Goal: Complete application form

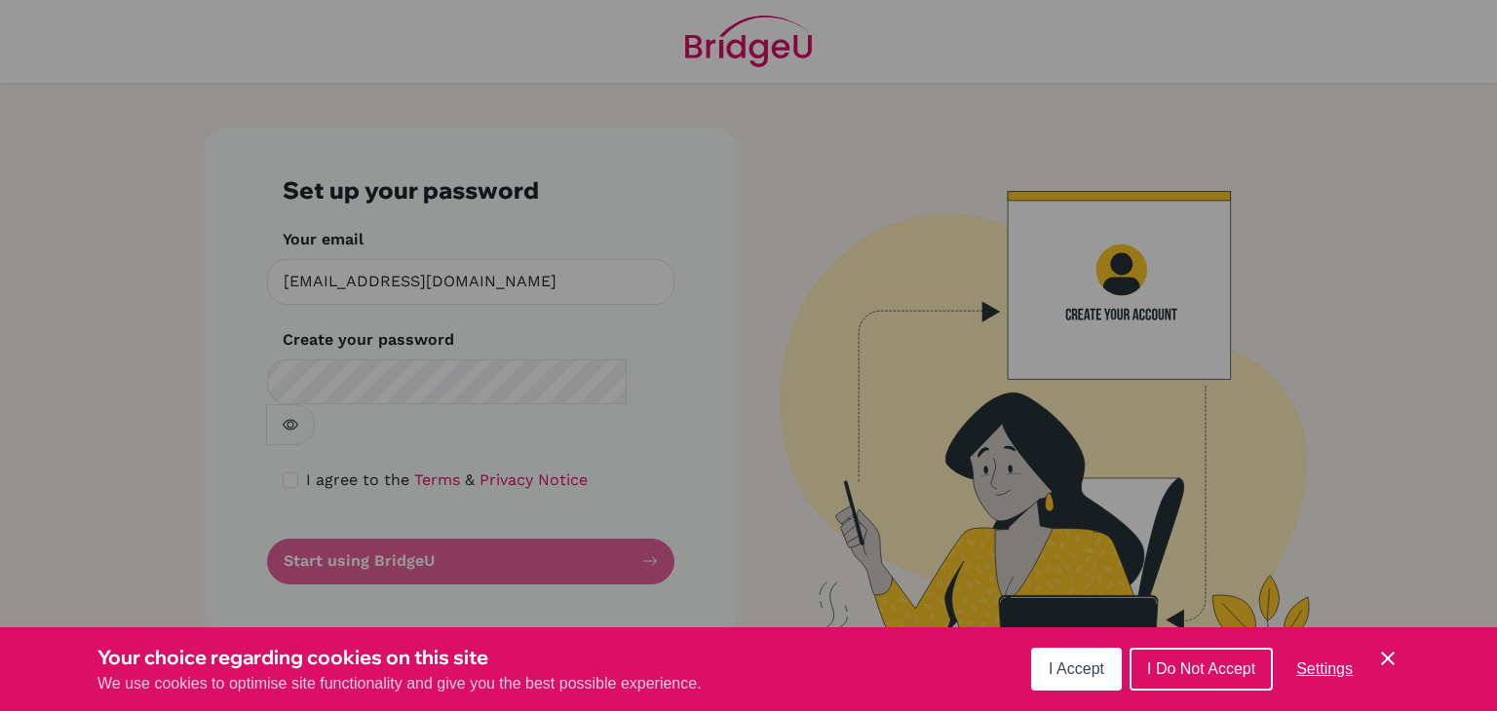
click at [1390, 660] on icon "Cookie Control Close Icon" at bounding box center [1387, 658] width 23 height 23
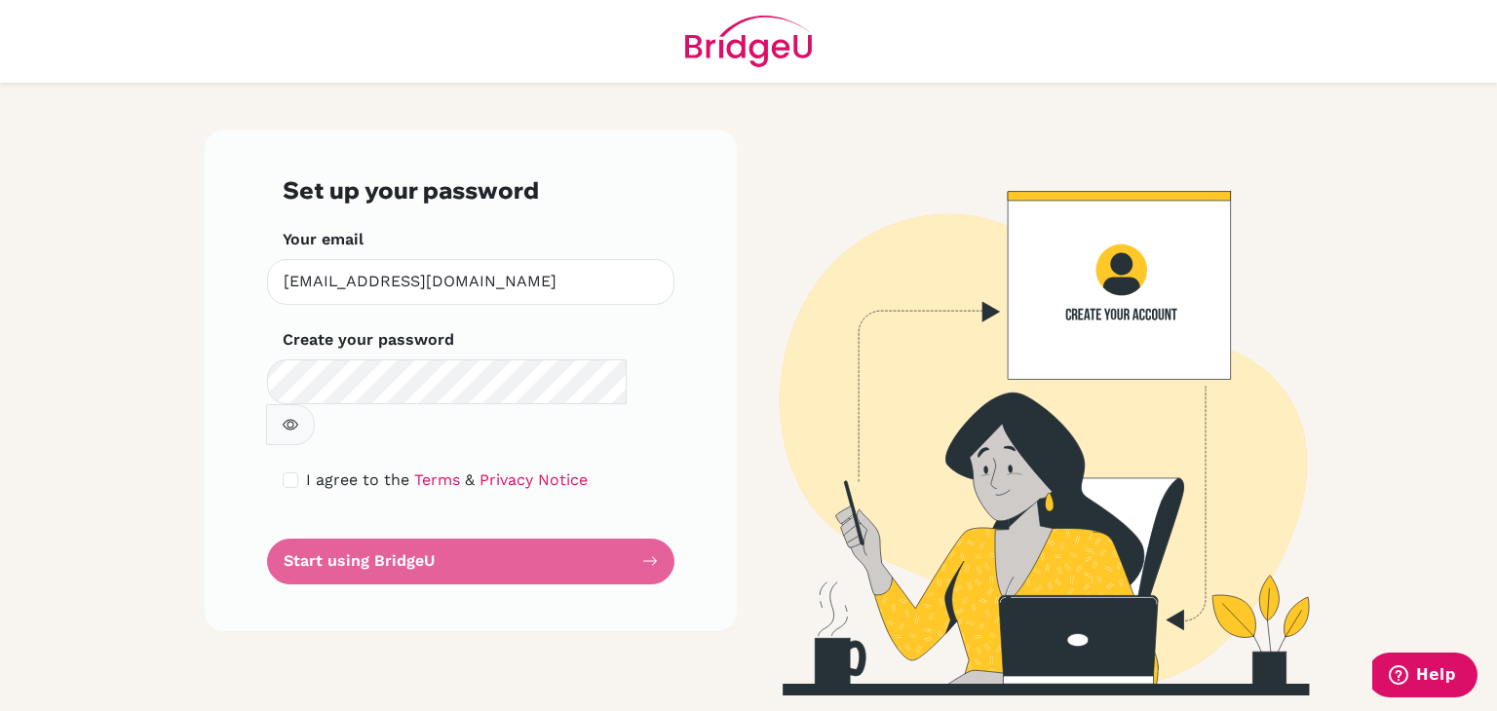
drag, startPoint x: 643, startPoint y: 379, endPoint x: 635, endPoint y: 387, distance: 11.0
click at [315, 404] on button "button" at bounding box center [290, 424] width 49 height 41
drag, startPoint x: 651, startPoint y: 377, endPoint x: 630, endPoint y: 379, distance: 21.5
click at [298, 417] on icon "button" at bounding box center [291, 425] width 16 height 16
click at [175, 387] on main "Set up your password Your email wesleymstaton@gmail.com Invalid email Create yo…" at bounding box center [748, 355] width 1497 height 711
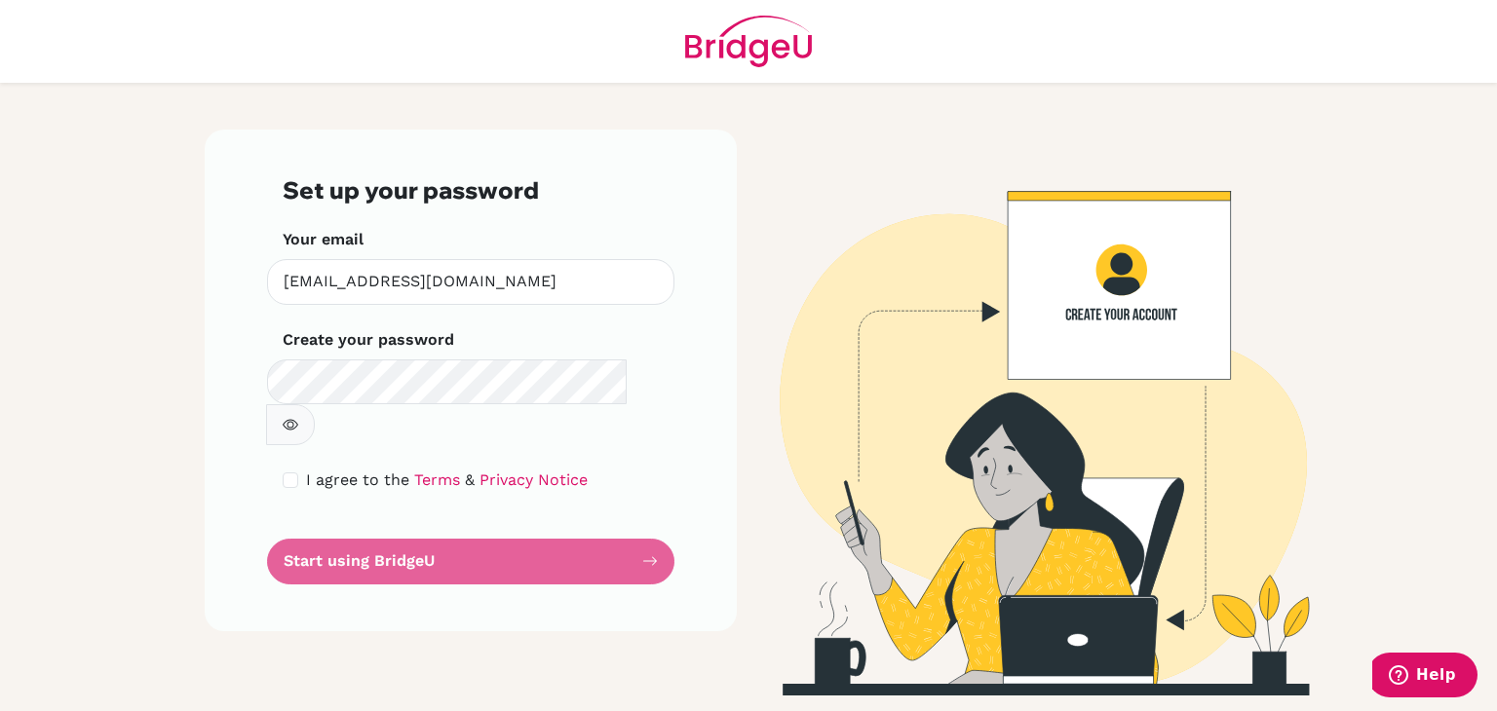
click at [294, 422] on icon "button" at bounding box center [290, 425] width 7 height 7
click at [463, 519] on form "Set up your password Your email wesleymstaton@gmail.com Invalid email Create yo…" at bounding box center [471, 380] width 376 height 408
click at [636, 519] on form "Set up your password Your email wesleymstaton@gmail.com Invalid email Create yo…" at bounding box center [471, 380] width 376 height 408
click at [1117, 268] on img at bounding box center [1026, 413] width 1111 height 566
click at [1112, 266] on img at bounding box center [1026, 413] width 1111 height 566
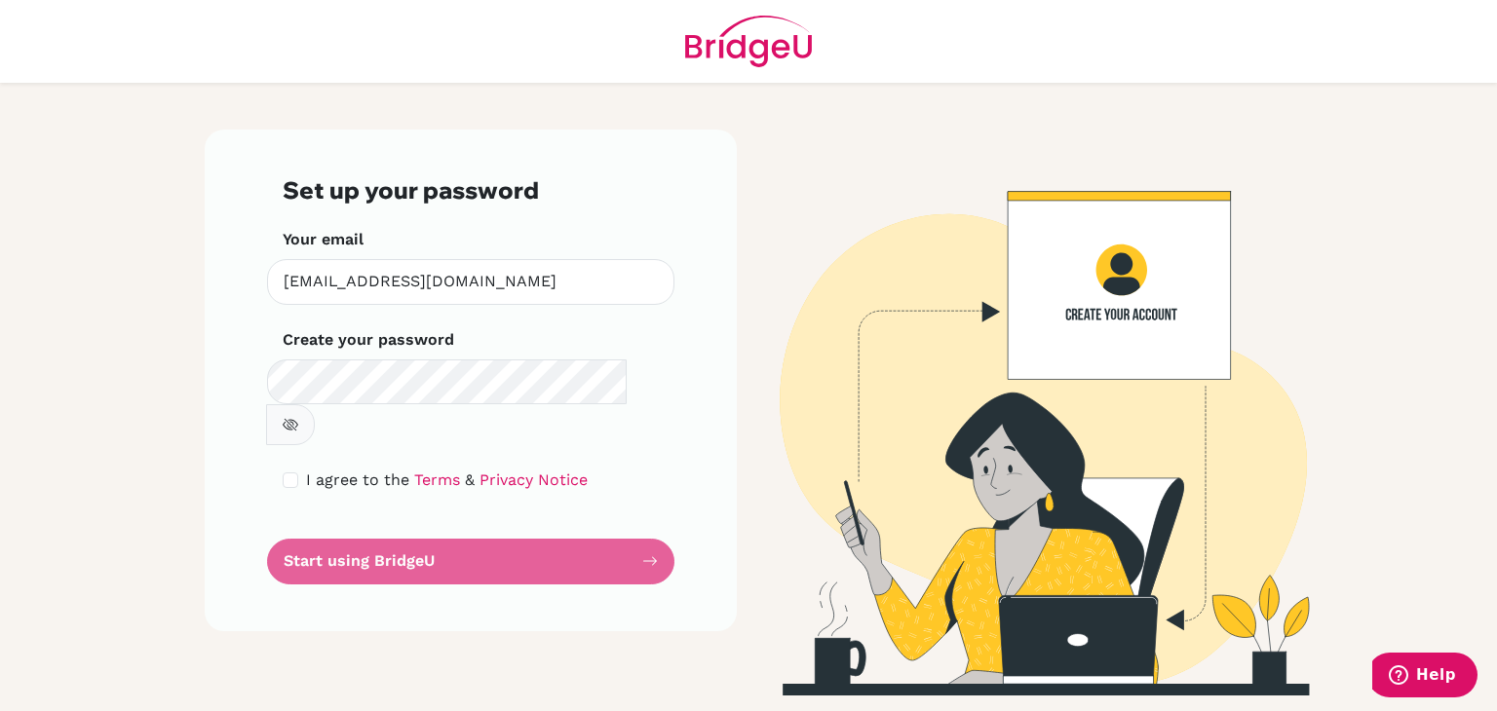
click at [1067, 273] on img at bounding box center [1026, 413] width 1111 height 566
click at [1063, 271] on img at bounding box center [1026, 413] width 1111 height 566
click at [1060, 270] on img at bounding box center [1026, 413] width 1111 height 566
click at [650, 516] on form "Set up your password Your email wesleymstaton@gmail.com Invalid email Create yo…" at bounding box center [471, 380] width 376 height 408
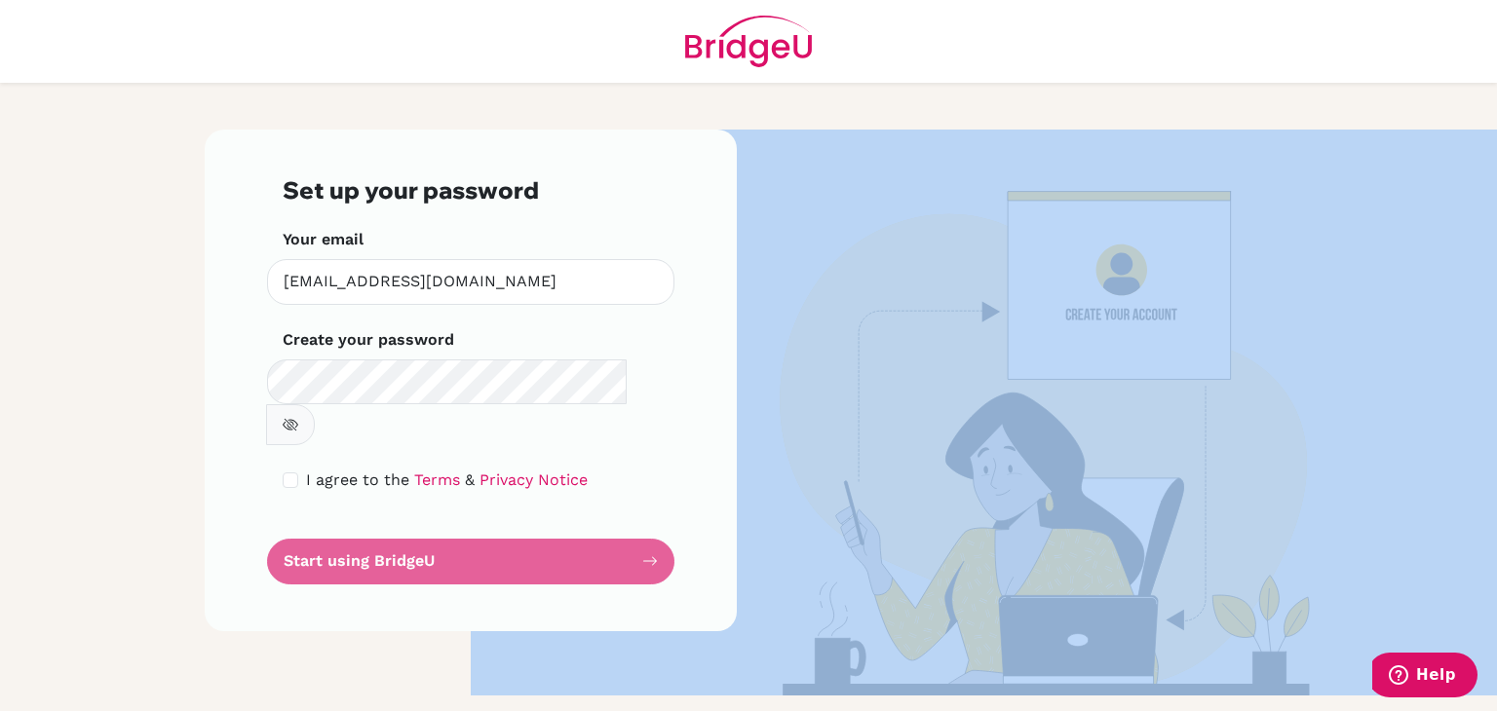
click at [650, 516] on form "Set up your password Your email wesleymstaton@gmail.com Invalid email Create yo…" at bounding box center [471, 380] width 376 height 408
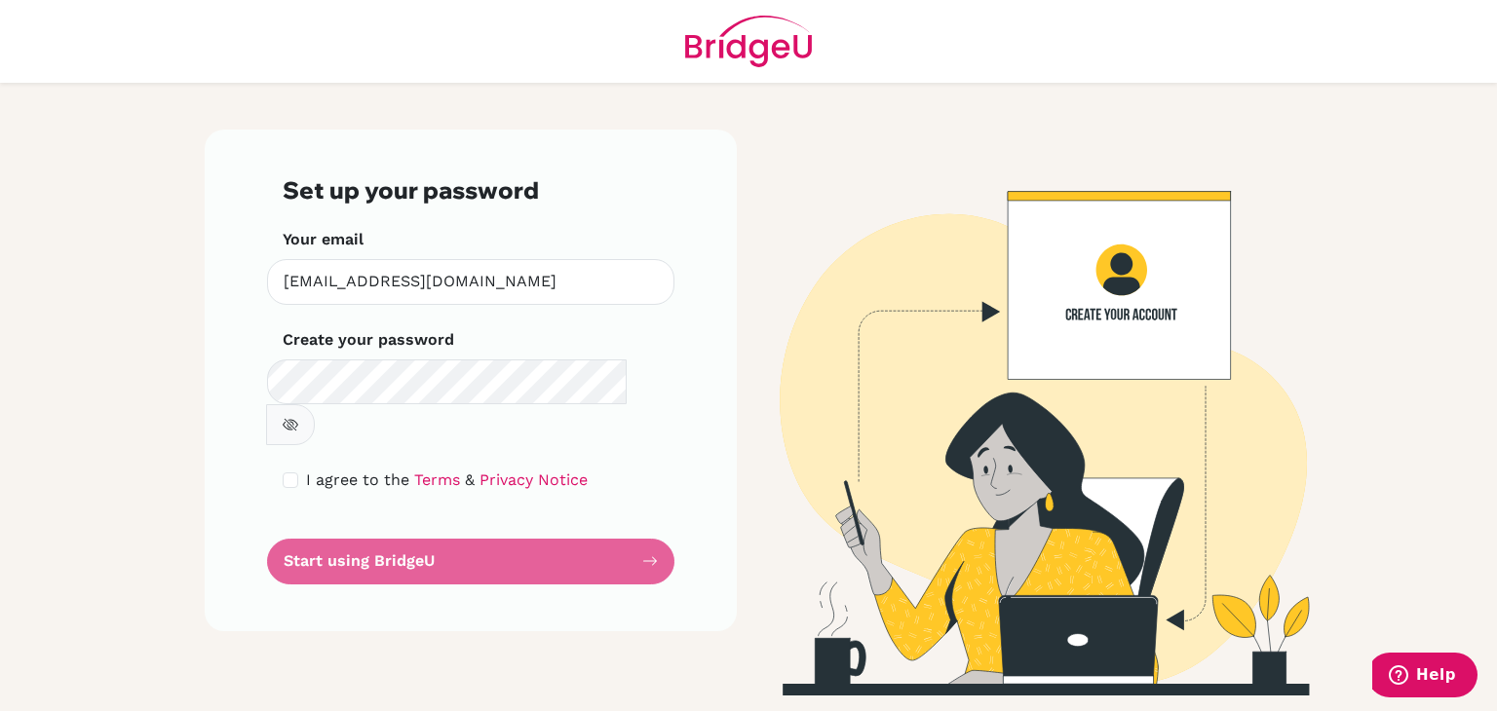
click at [483, 505] on form "Set up your password Your email wesleymstaton@gmail.com Invalid email Create yo…" at bounding box center [471, 380] width 376 height 408
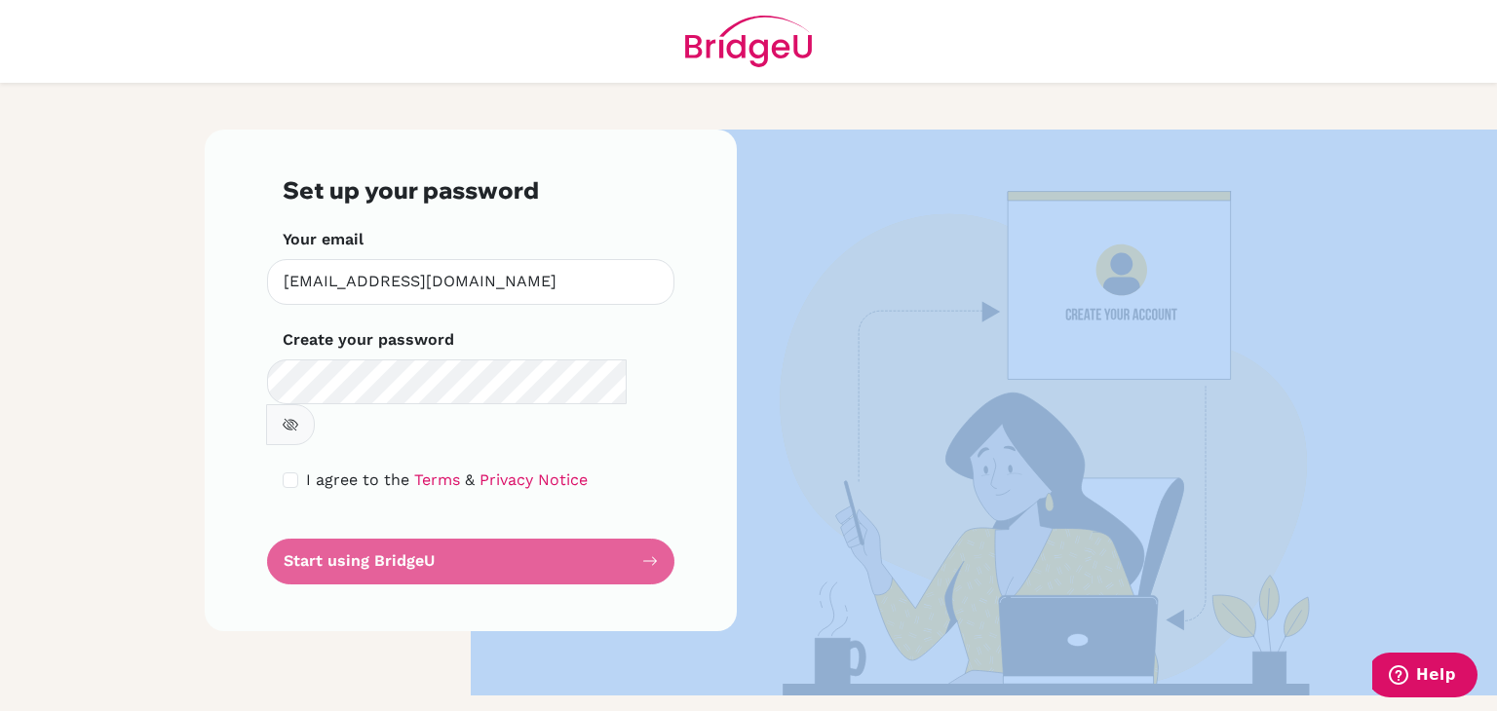
click at [483, 505] on form "Set up your password Your email wesleymstaton@gmail.com Invalid email Create yo…" at bounding box center [471, 380] width 376 height 408
click at [826, 399] on img at bounding box center [1026, 413] width 1111 height 566
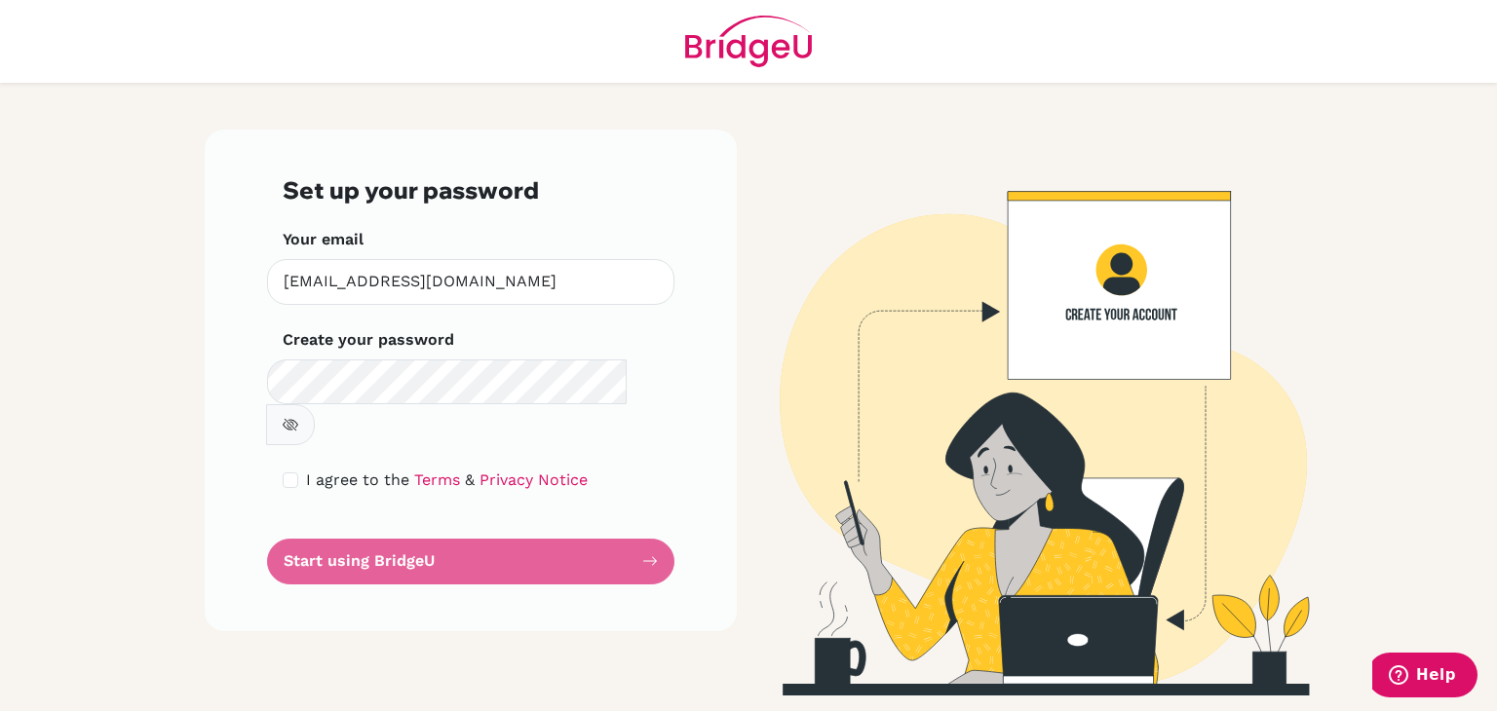
click at [644, 511] on form "Set up your password Your email wesleymstaton@gmail.com Invalid email Create yo…" at bounding box center [471, 380] width 376 height 408
click at [641, 511] on form "Set up your password Your email wesleymstaton@gmail.com Invalid email Create yo…" at bounding box center [471, 380] width 376 height 408
click at [1097, 299] on img at bounding box center [1026, 413] width 1111 height 566
click at [1092, 297] on img at bounding box center [1026, 413] width 1111 height 566
click at [646, 517] on form "Set up your password Your email wesleymstaton@gmail.com Invalid email Create yo…" at bounding box center [471, 380] width 376 height 408
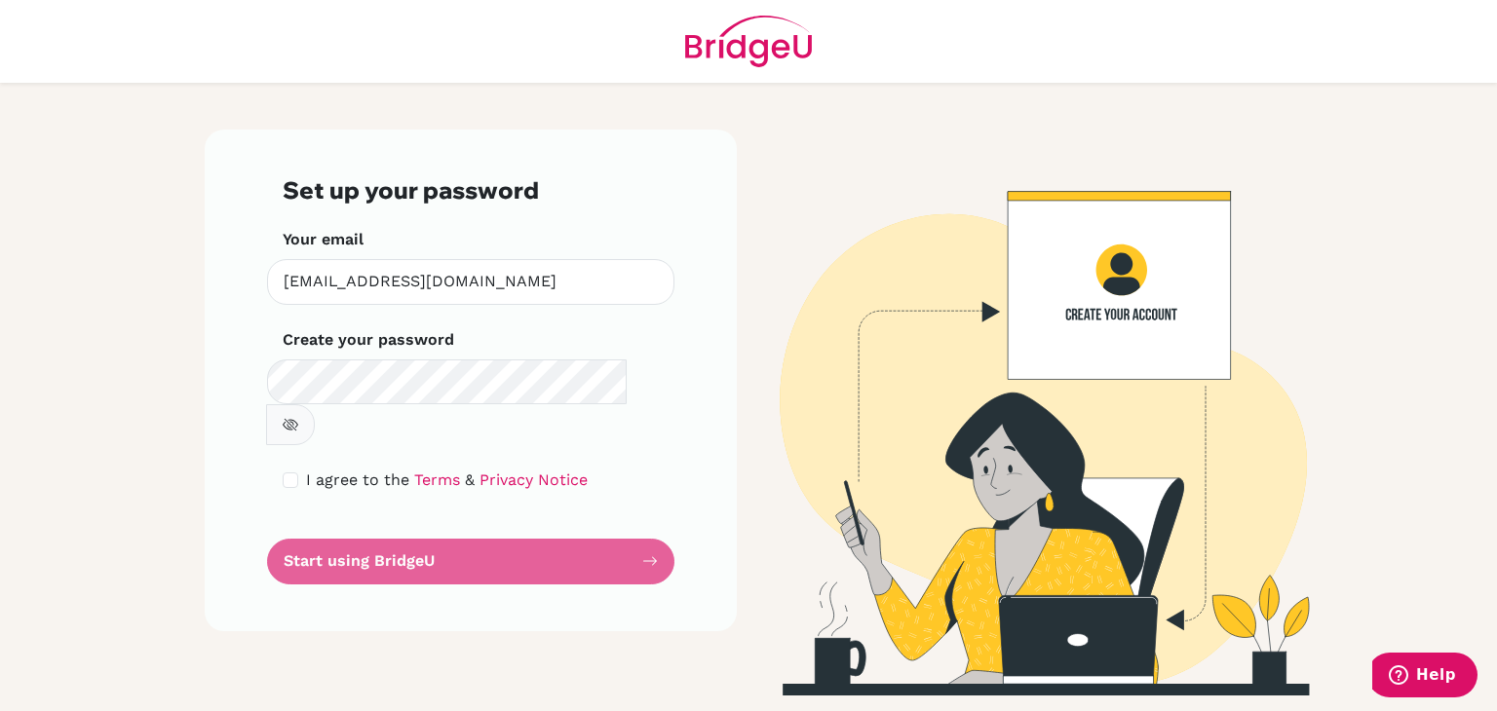
click at [645, 521] on form "Set up your password Your email wesleymstaton@gmail.com Invalid email Create yo…" at bounding box center [471, 380] width 376 height 408
click at [640, 528] on form "Set up your password Your email wesleymstaton@gmail.com Invalid email Create yo…" at bounding box center [471, 380] width 376 height 408
click at [634, 526] on form "Set up your password Your email wesleymstaton@gmail.com Invalid email Create yo…" at bounding box center [471, 380] width 376 height 408
click at [414, 471] on link "Terms" at bounding box center [437, 480] width 46 height 19
drag, startPoint x: 662, startPoint y: 528, endPoint x: 642, endPoint y: 512, distance: 25.6
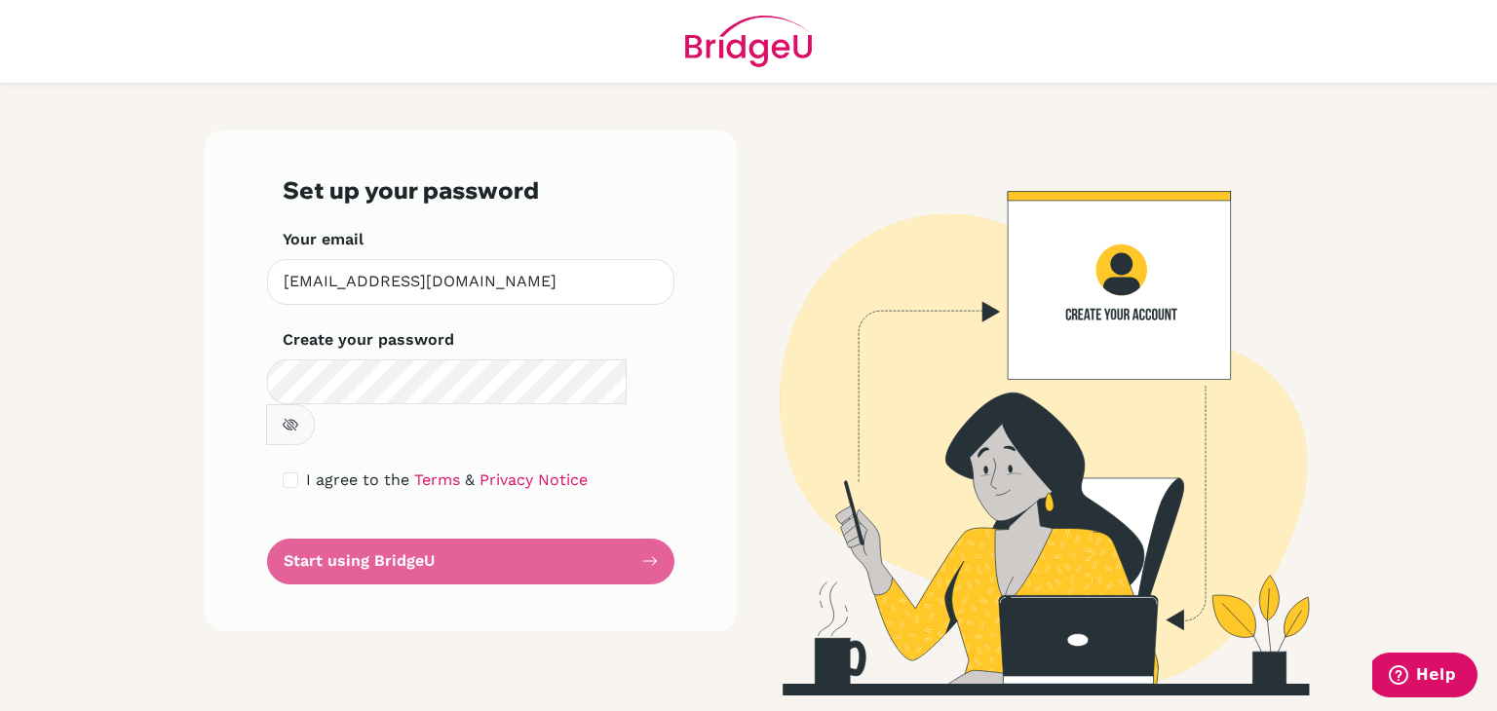
click at [662, 526] on div "Set up your password Your email wesleymstaton@gmail.com Invalid email Create yo…" at bounding box center [471, 381] width 532 height 502
click at [654, 518] on form "Set up your password Your email wesleymstaton@gmail.com Invalid email Create yo…" at bounding box center [471, 380] width 376 height 408
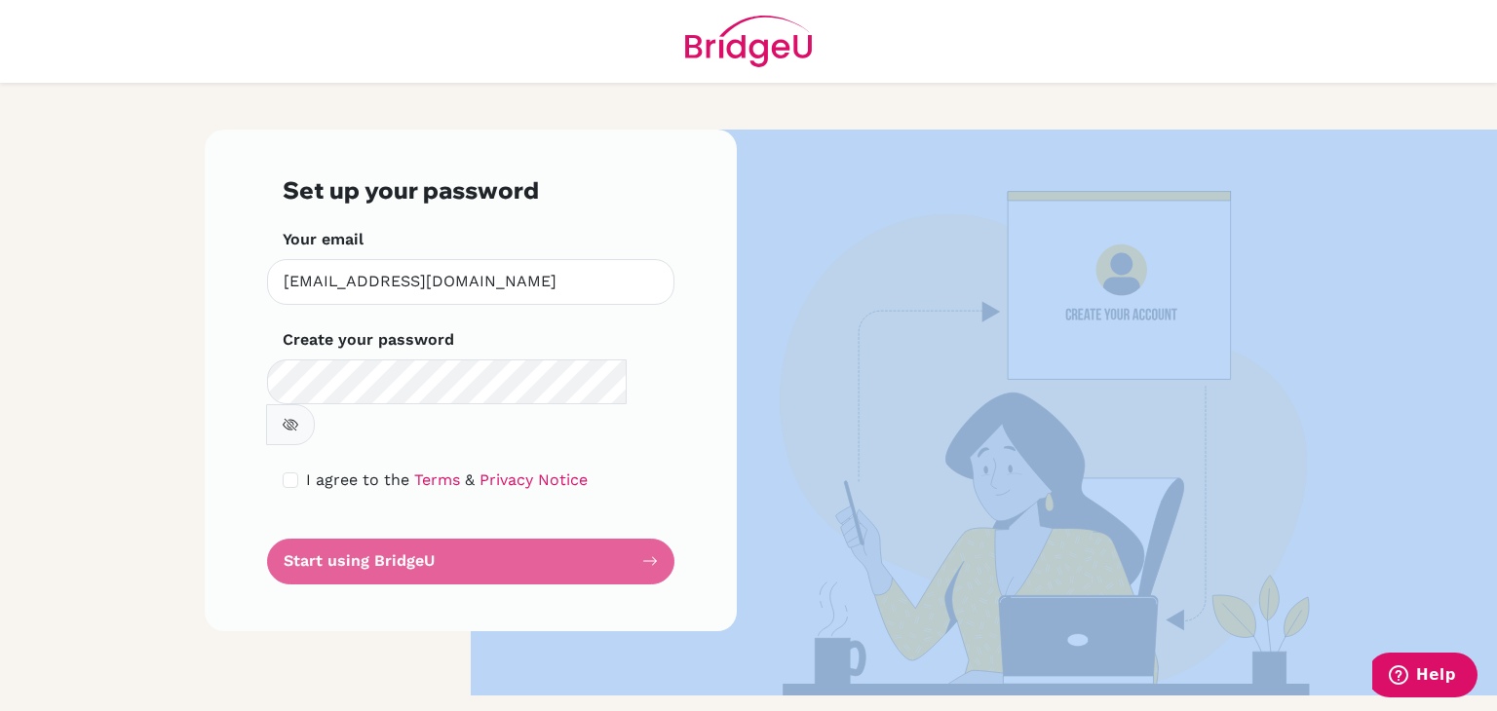
click at [652, 517] on form "Set up your password Your email wesleymstaton@gmail.com Invalid email Create yo…" at bounding box center [471, 380] width 376 height 408
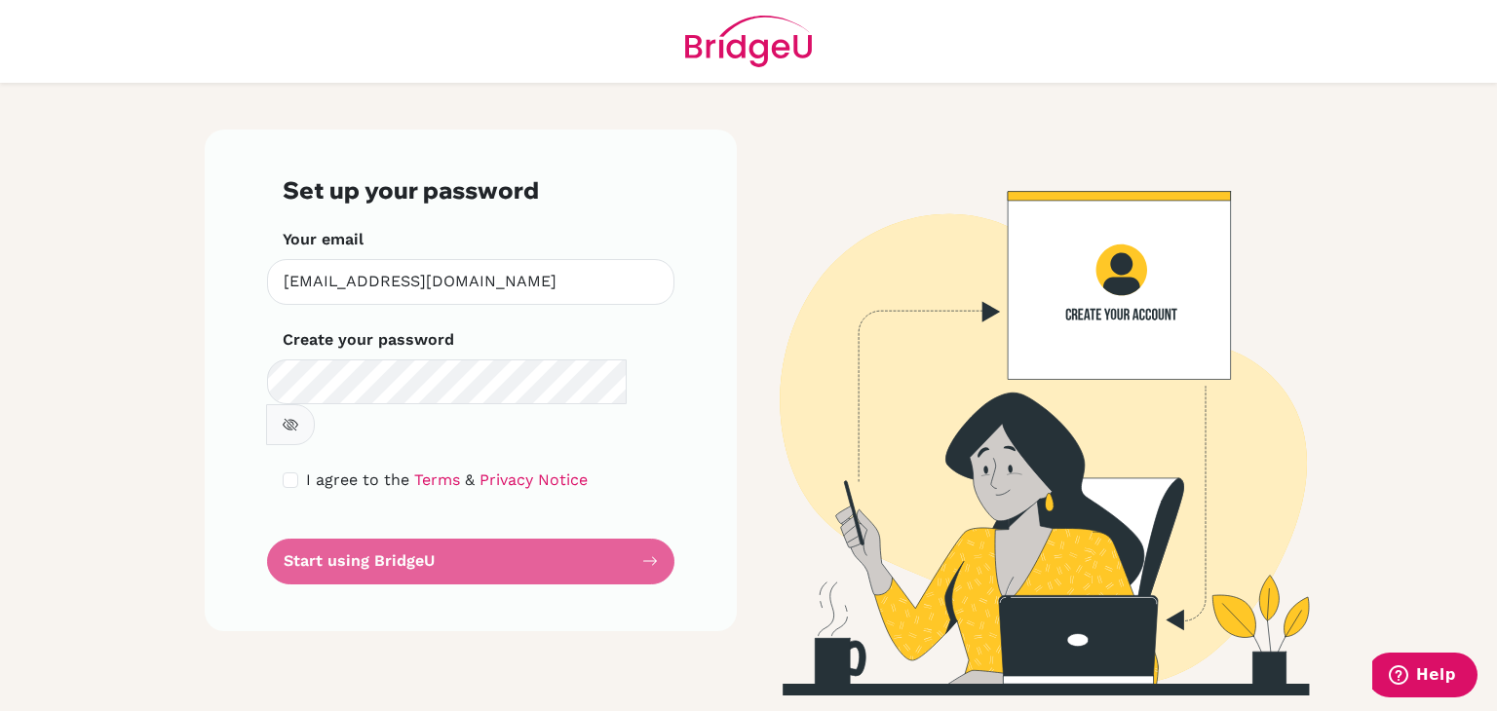
click at [644, 518] on form "Set up your password Your email wesleymstaton@gmail.com Invalid email Create yo…" at bounding box center [471, 380] width 376 height 408
click at [642, 517] on form "Set up your password Your email wesleymstaton@gmail.com Invalid email Create yo…" at bounding box center [471, 380] width 376 height 408
click at [637, 516] on form "Set up your password Your email wesleymstaton@gmail.com Invalid email Create yo…" at bounding box center [471, 380] width 376 height 408
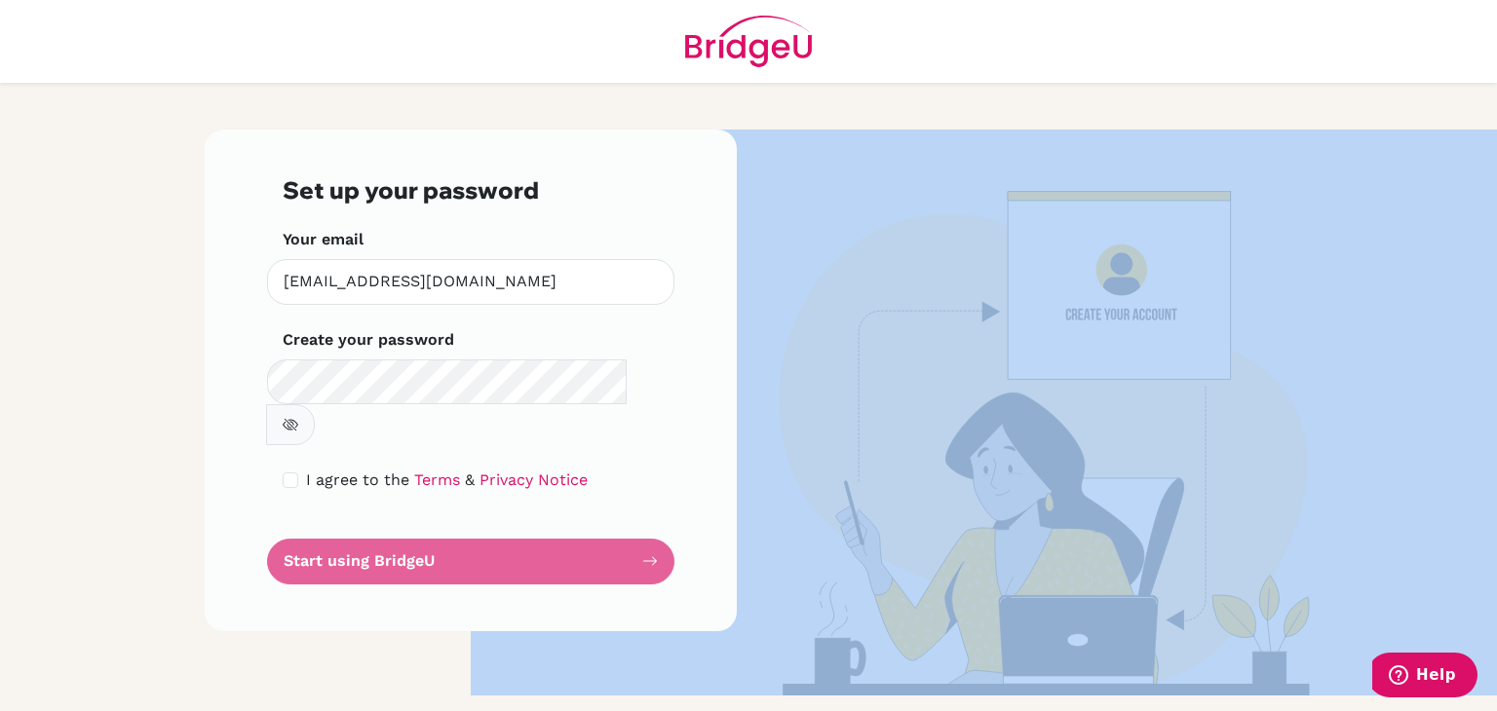
drag, startPoint x: 635, startPoint y: 523, endPoint x: 633, endPoint y: 504, distance: 19.6
click at [635, 523] on form "Set up your password Your email wesleymstaton@gmail.com Invalid email Create yo…" at bounding box center [471, 380] width 376 height 408
click at [1138, 498] on img at bounding box center [1026, 413] width 1111 height 566
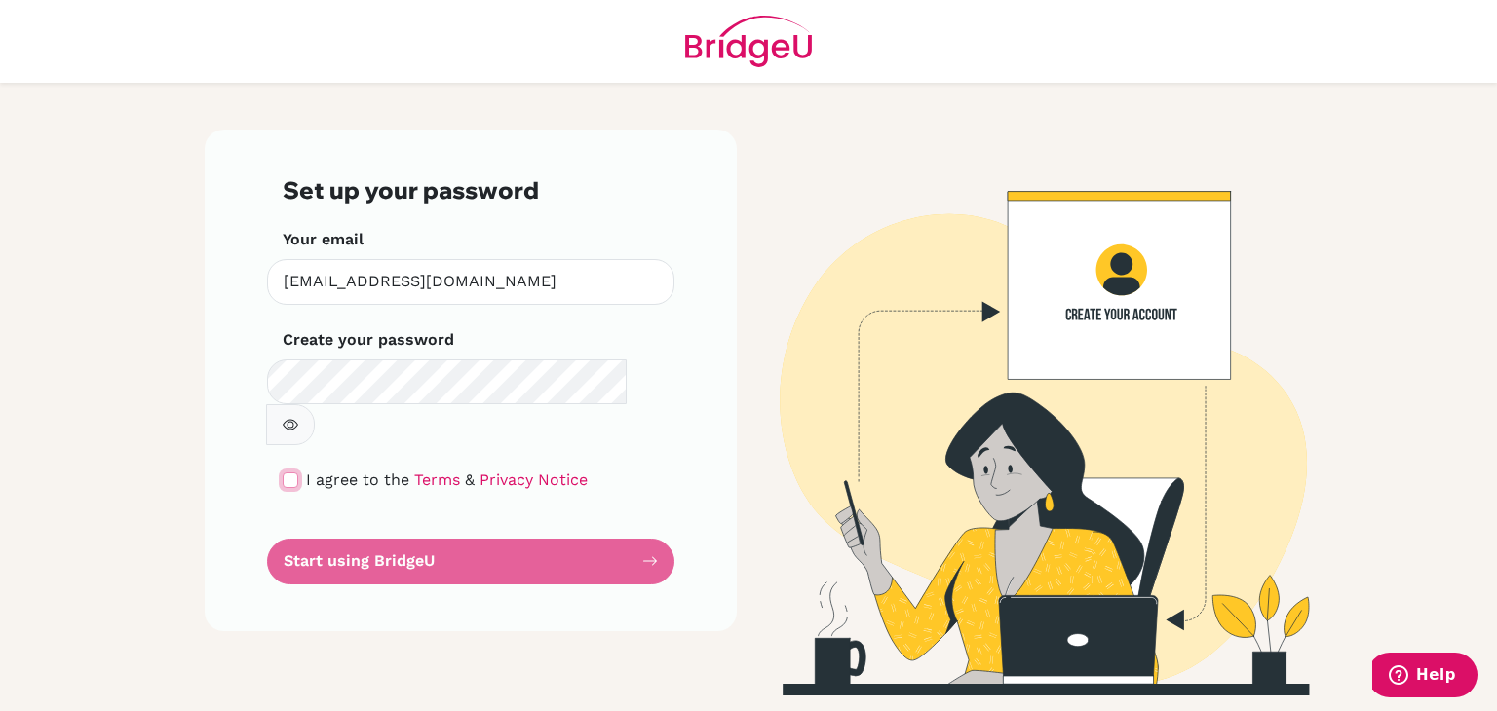
click at [297, 473] on input "checkbox" at bounding box center [291, 481] width 16 height 16
checkbox input "true"
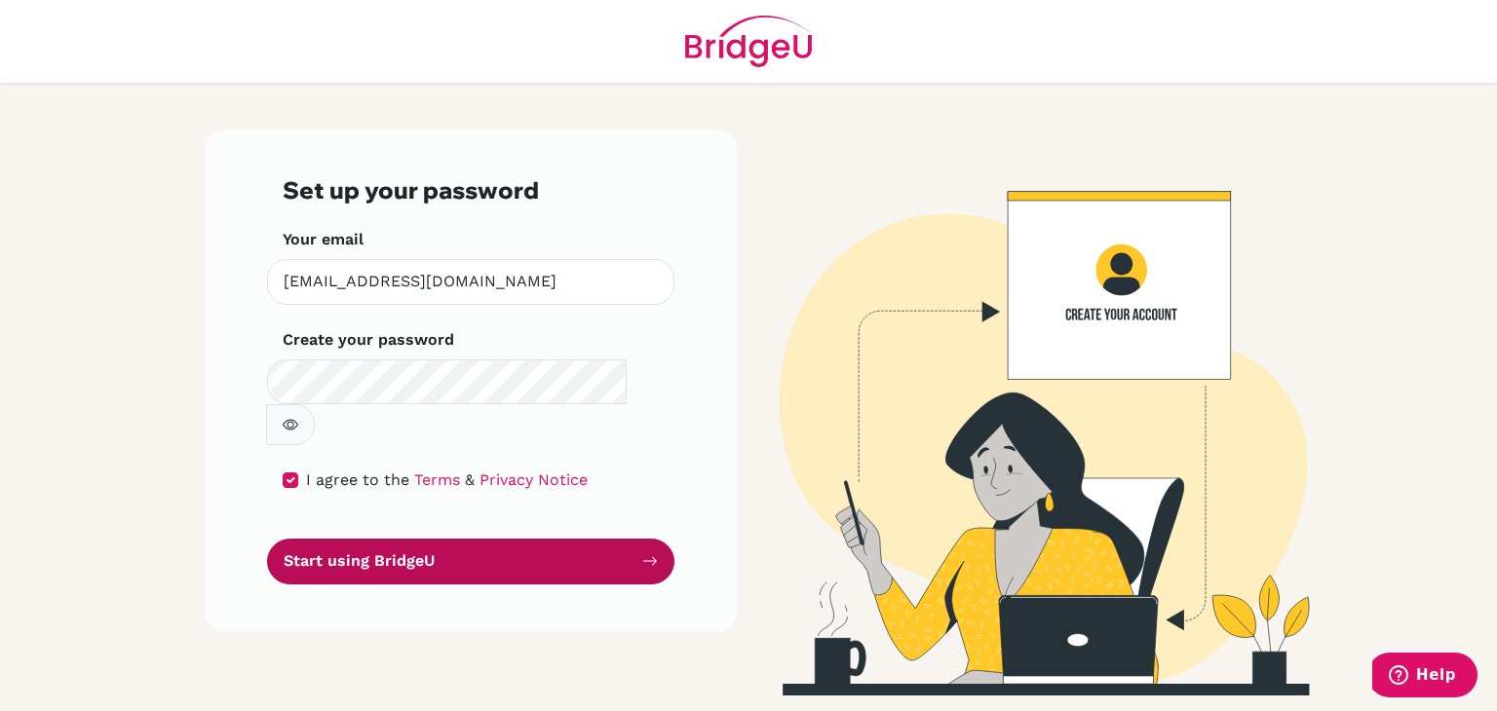
click at [634, 539] on button "Start using BridgeU" at bounding box center [470, 562] width 407 height 46
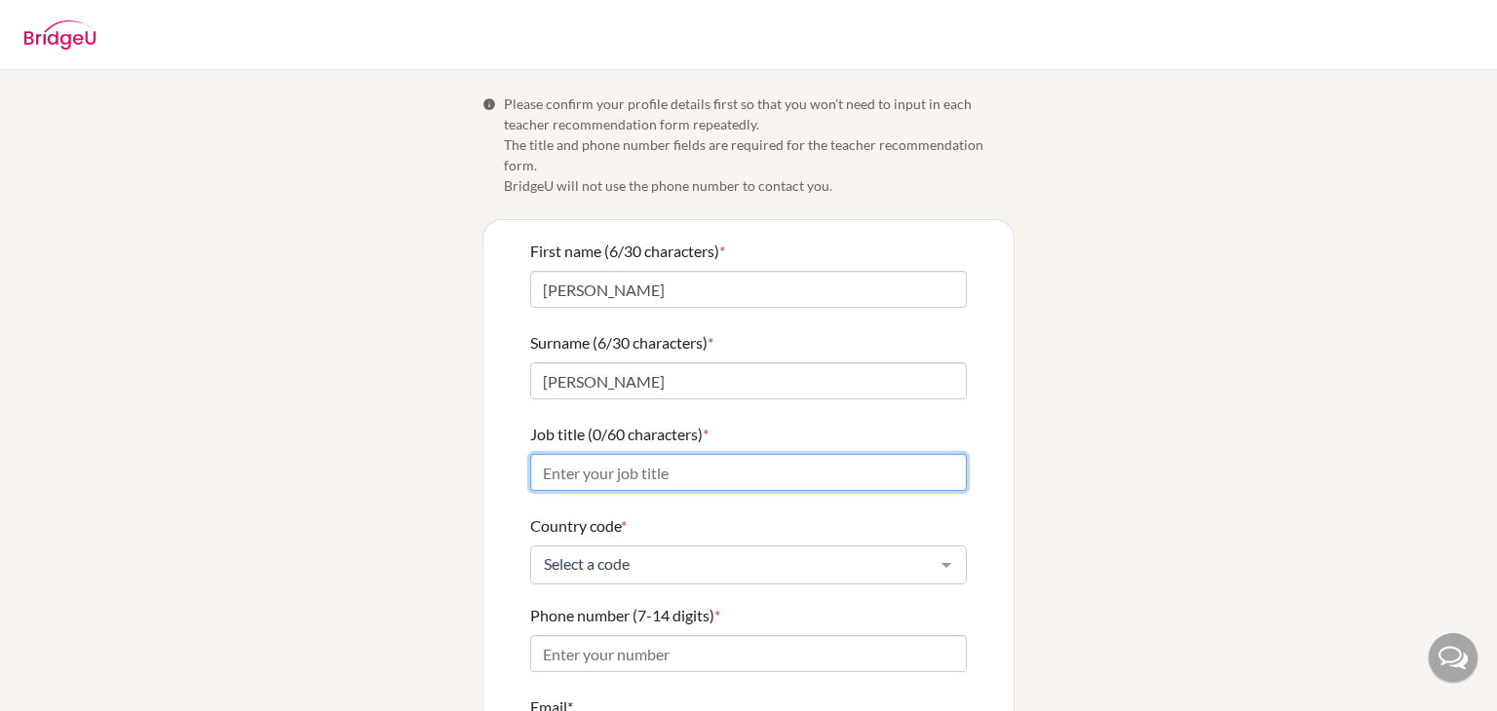
click at [712, 454] on input "Job title (0/60 characters) *" at bounding box center [748, 472] width 437 height 37
click at [530, 455] on input "High School English Language Arts" at bounding box center [748, 472] width 437 height 37
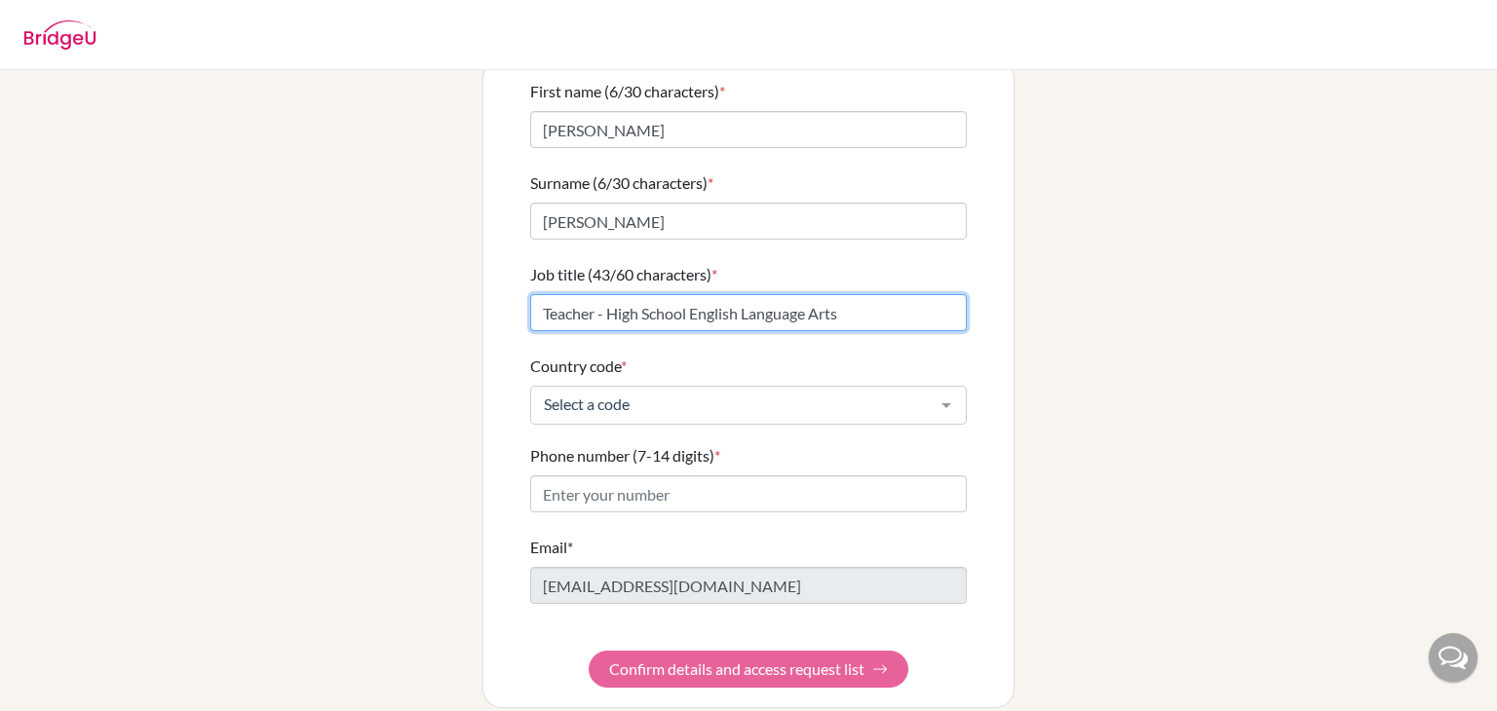
type input "Teacher - High School English Language Arts"
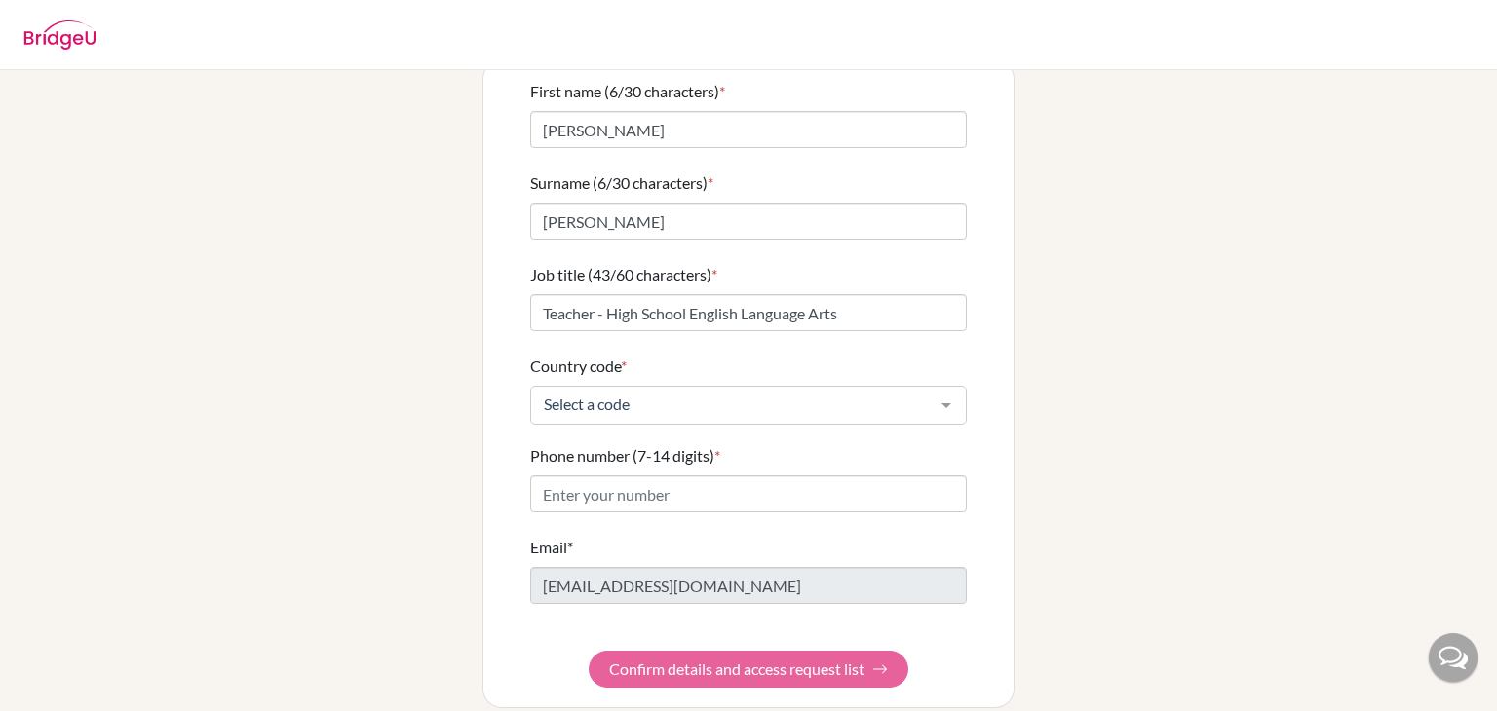
click at [939, 388] on div at bounding box center [946, 405] width 39 height 37
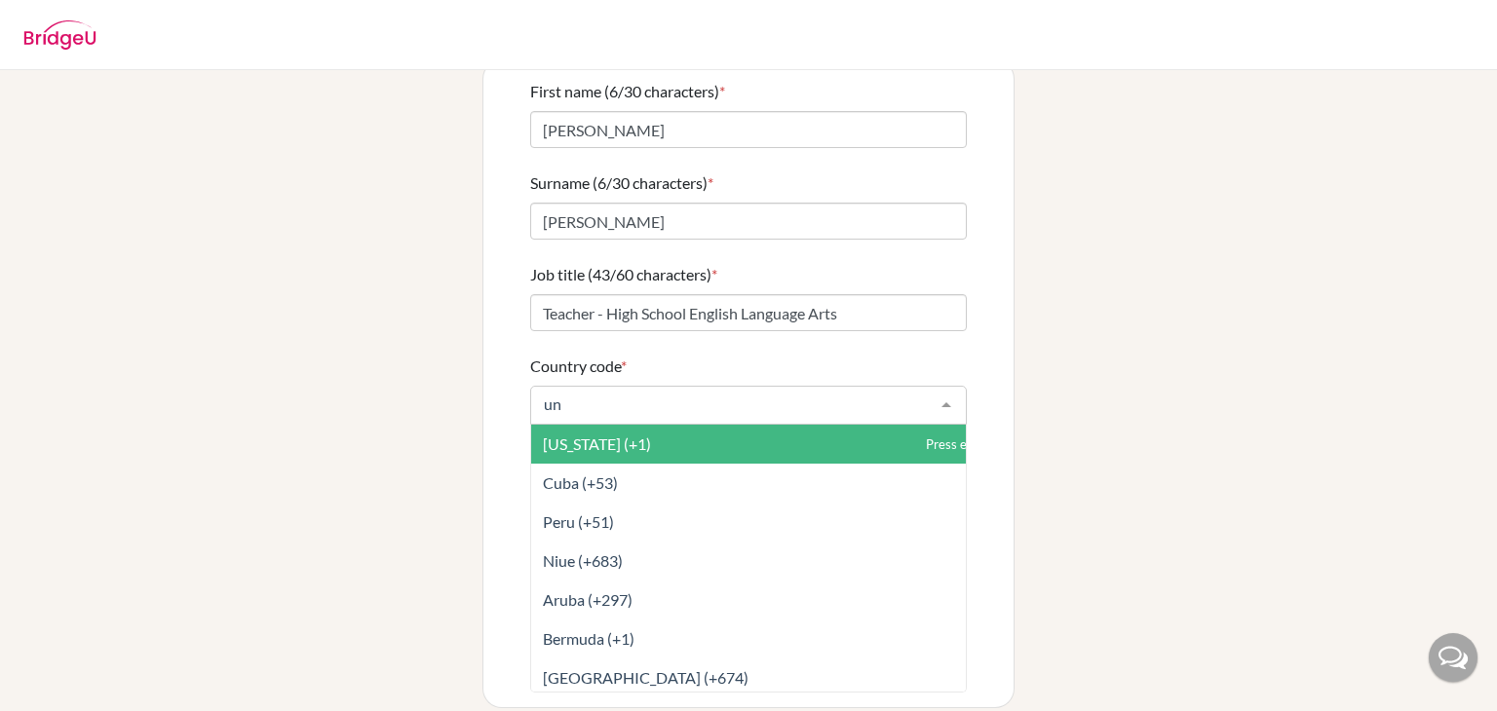
type input "uni"
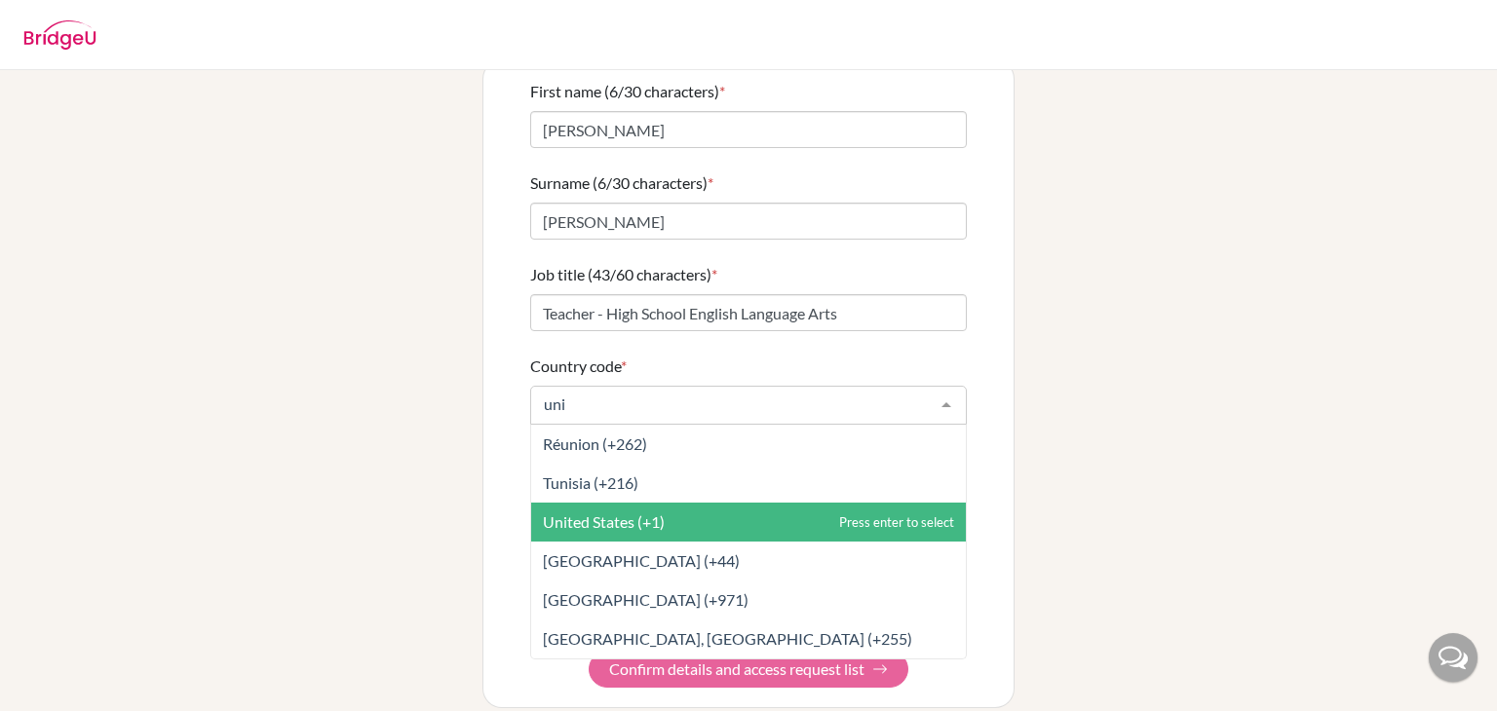
click at [577, 513] on span "United States (+1)" at bounding box center [604, 522] width 122 height 19
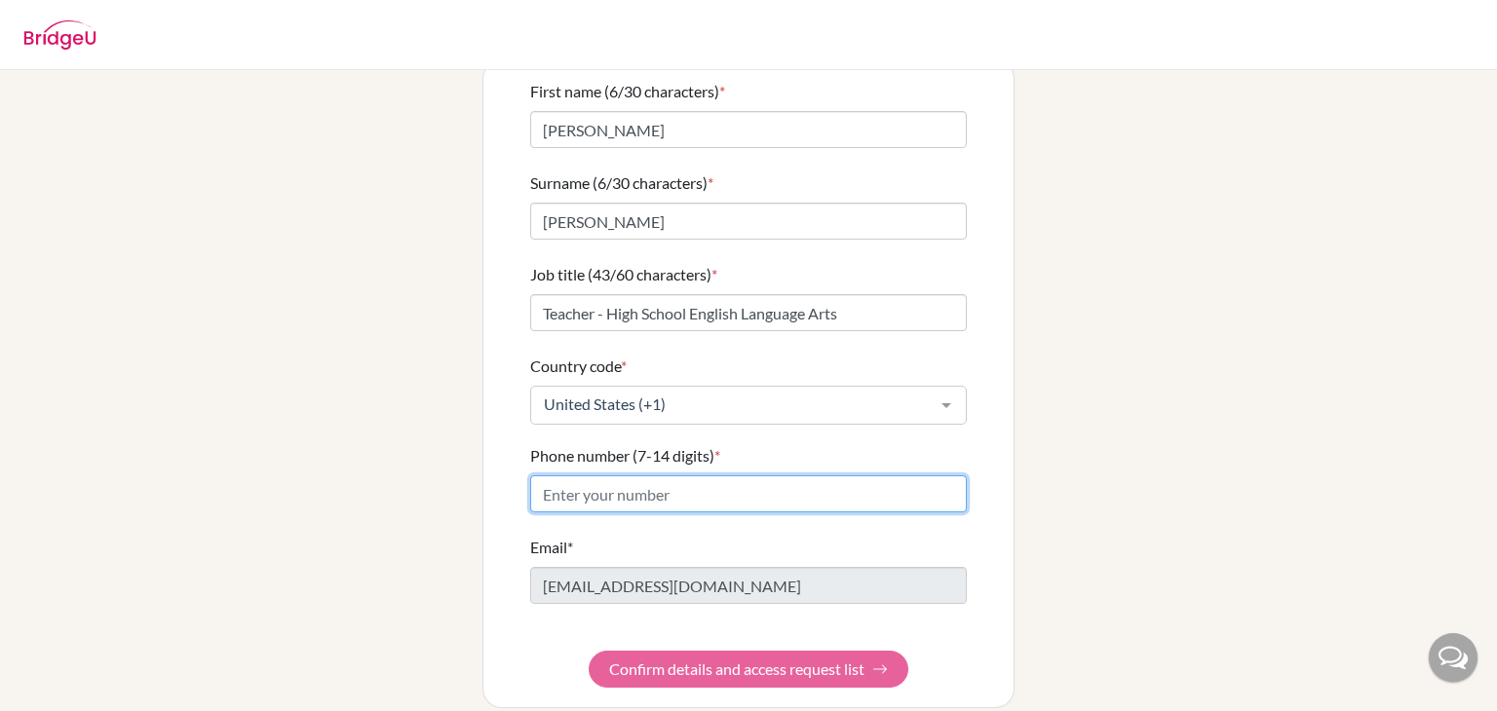
click at [581, 476] on input "Phone number (7-14 digits) *" at bounding box center [748, 494] width 437 height 37
type input "4066703758"
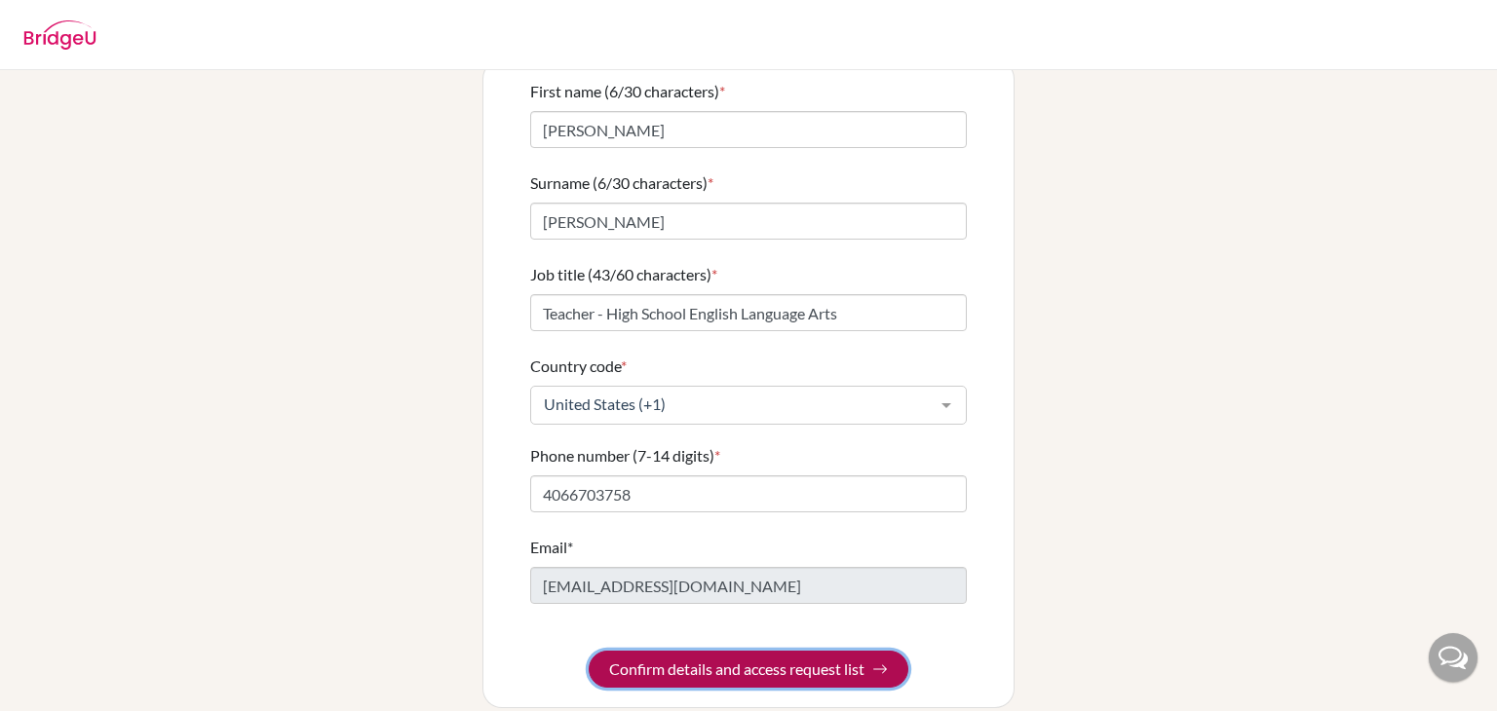
click at [726, 651] on button "Confirm details and access request list" at bounding box center [749, 669] width 320 height 37
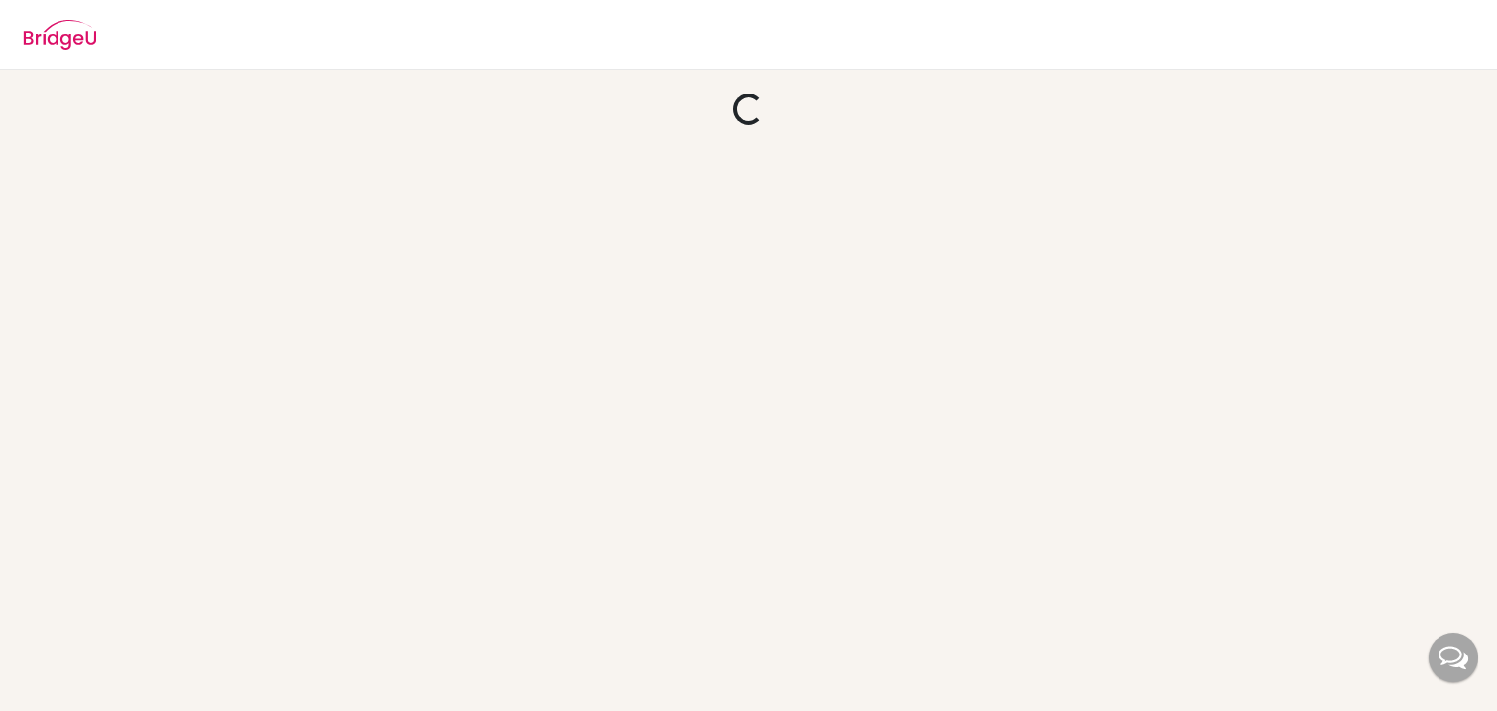
scroll to position [0, 0]
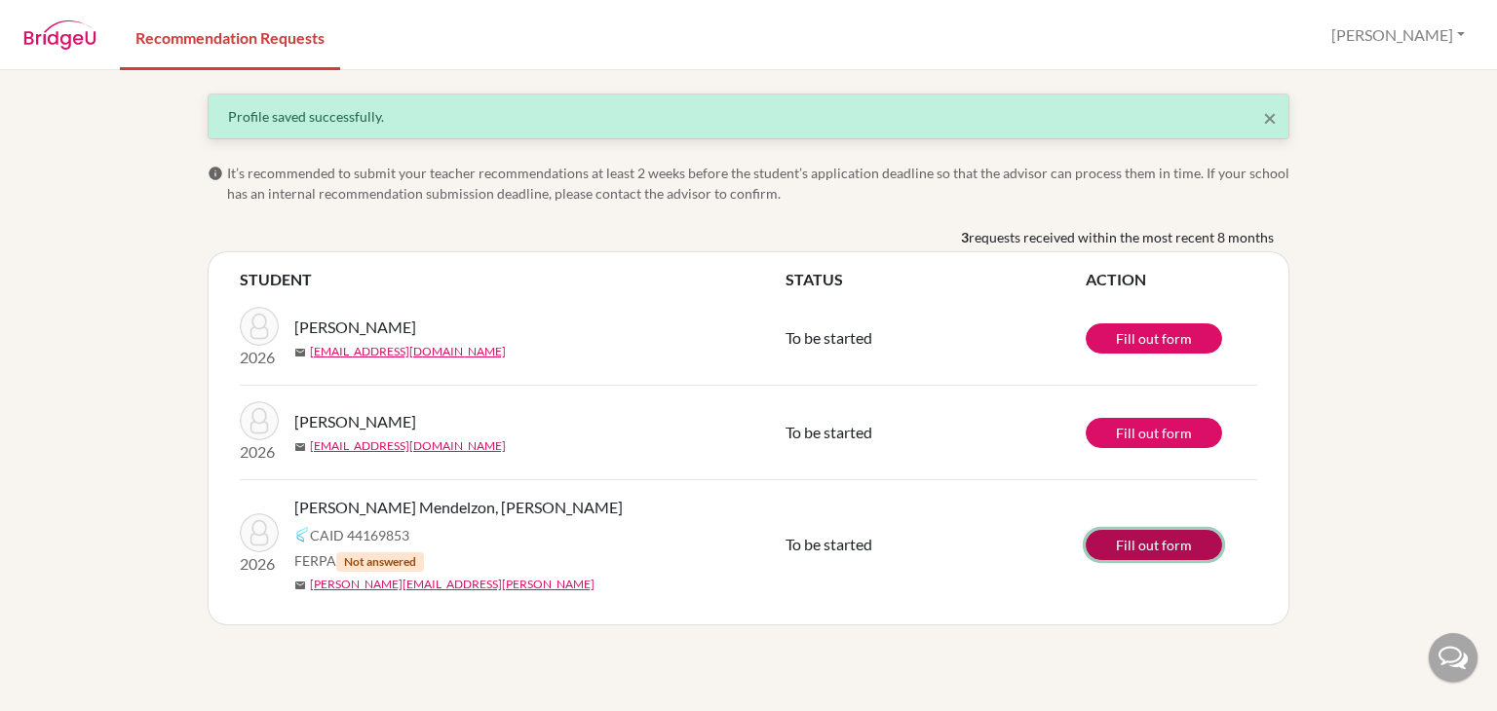
click at [1143, 536] on link "Fill out form" at bounding box center [1154, 545] width 136 height 30
